Goal: Information Seeking & Learning: Learn about a topic

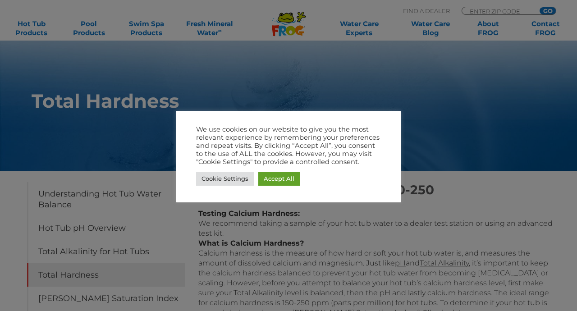
scroll to position [190, 0]
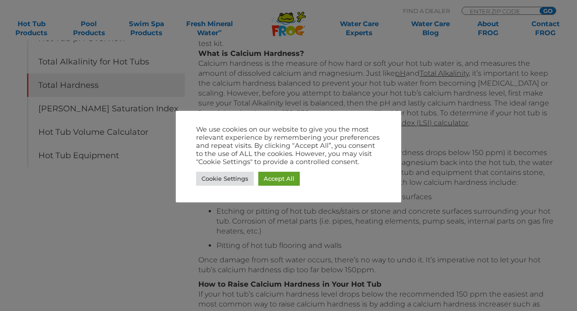
click at [458, 170] on div at bounding box center [288, 155] width 577 height 311
click at [467, 148] on div at bounding box center [288, 155] width 577 height 311
click at [478, 128] on div at bounding box center [288, 155] width 577 height 311
click at [484, 125] on div at bounding box center [288, 155] width 577 height 311
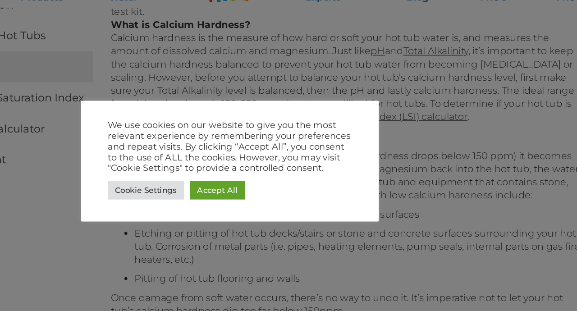
click at [467, 106] on div at bounding box center [288, 155] width 577 height 311
click at [399, 118] on div "We use cookies on our website to give you the most relevant experience by remem…" at bounding box center [288, 157] width 225 height 92
click at [401, 118] on div at bounding box center [288, 155] width 577 height 311
click at [392, 129] on div "We use cookies on our website to give you the most relevant experience by remem…" at bounding box center [288, 157] width 225 height 92
click at [392, 128] on div "We use cookies on our website to give you the most relevant experience by remem…" at bounding box center [288, 157] width 225 height 92
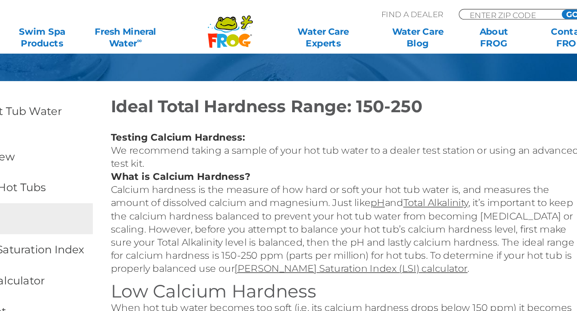
scroll to position [109, 0]
